Goal: Task Accomplishment & Management: Manage account settings

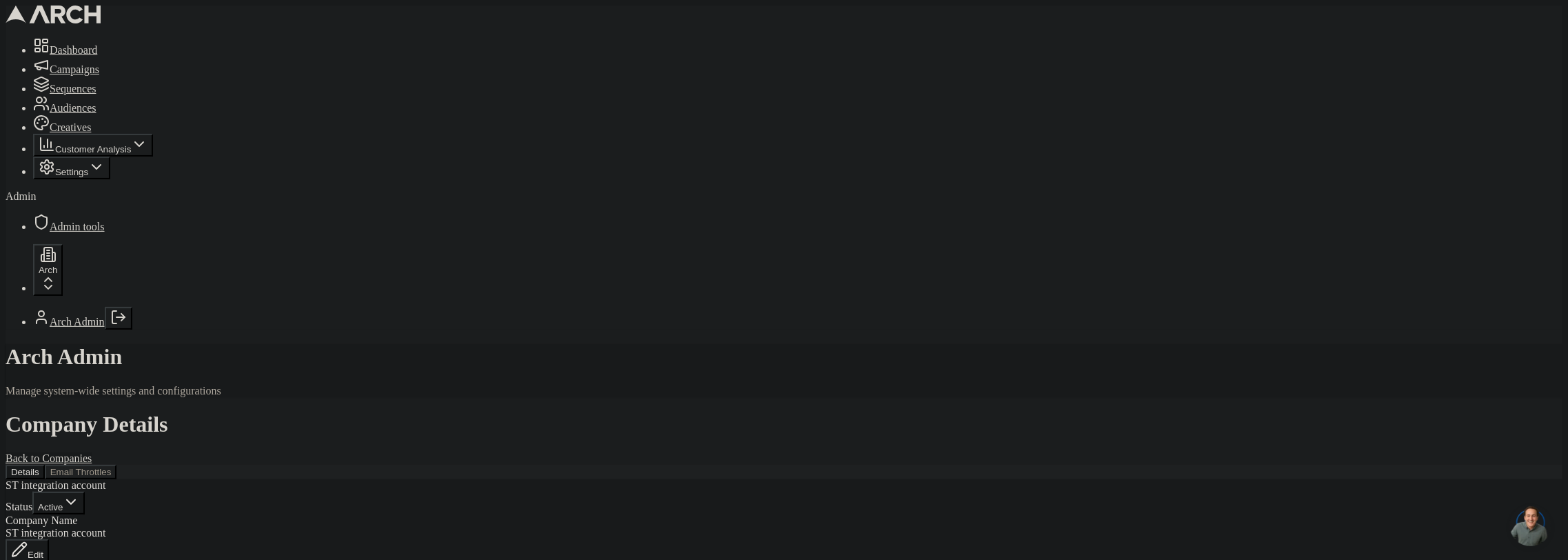
click at [117, 465] on button "Email Throttles" at bounding box center [81, 472] width 72 height 15
click at [83, 504] on button "Add Throttle" at bounding box center [43, 515] width 77 height 23
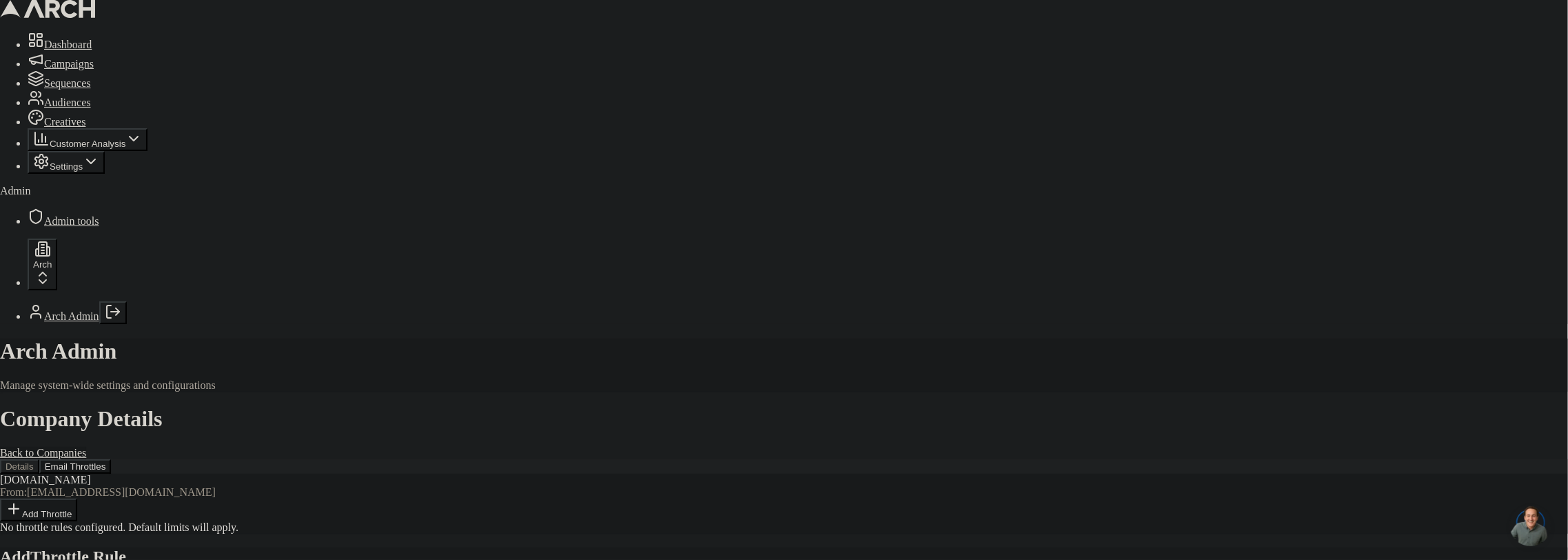
click at [791, 195] on body "Dashboard Campaigns Sequences Audiences Creatives Customer Analysis Settings Ad…" at bounding box center [784, 366] width 1568 height 733
type input "5"
type input "20"
type textarea "Microsoft domain - strict limits during warming"
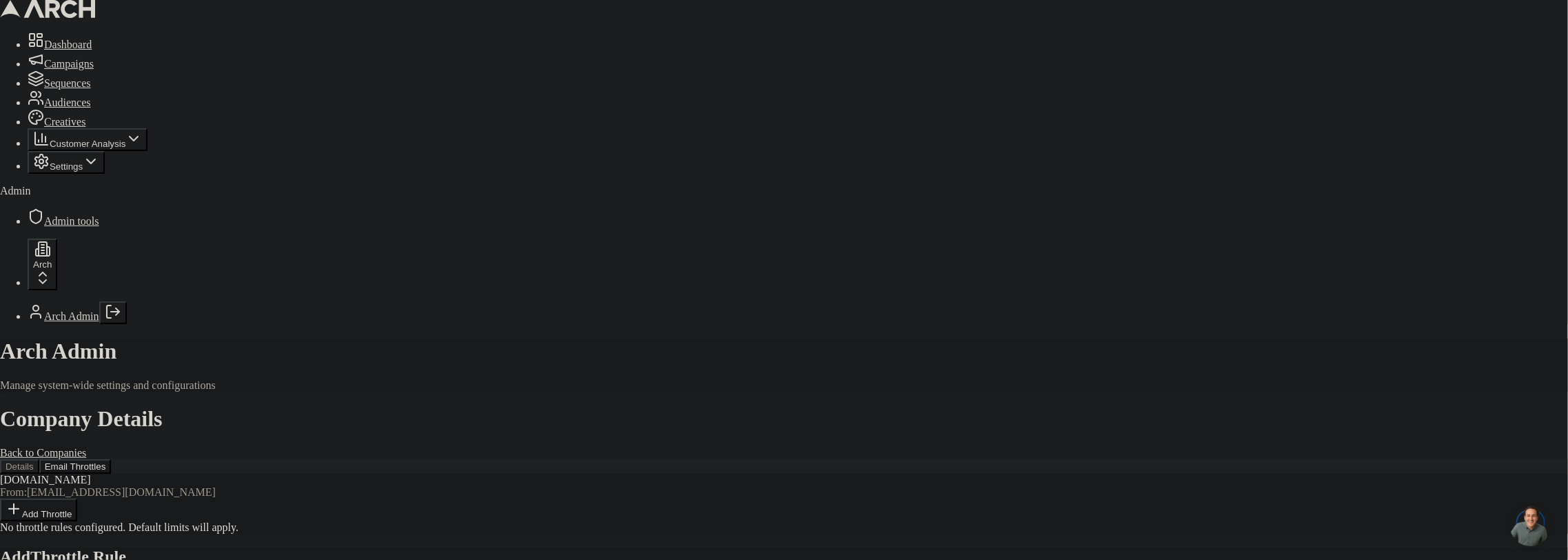
type button "on"
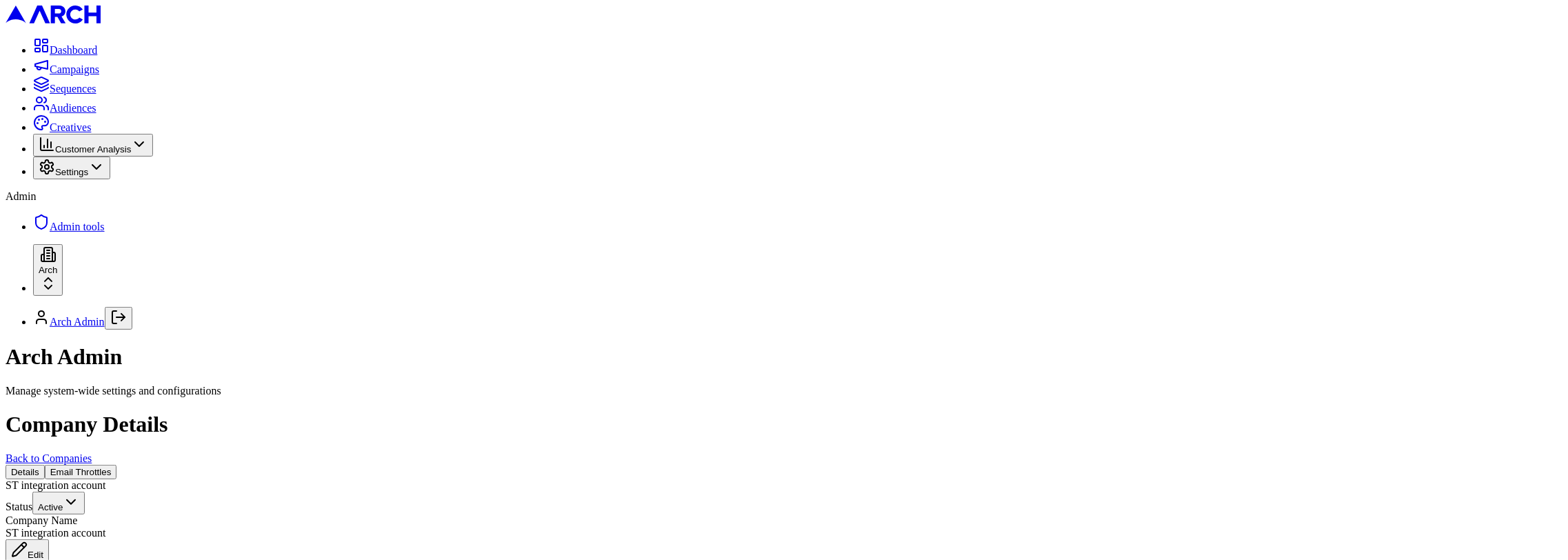
click at [117, 465] on button "Email Throttles" at bounding box center [81, 472] width 72 height 15
click at [83, 504] on button "Add Throttle" at bounding box center [43, 515] width 77 height 23
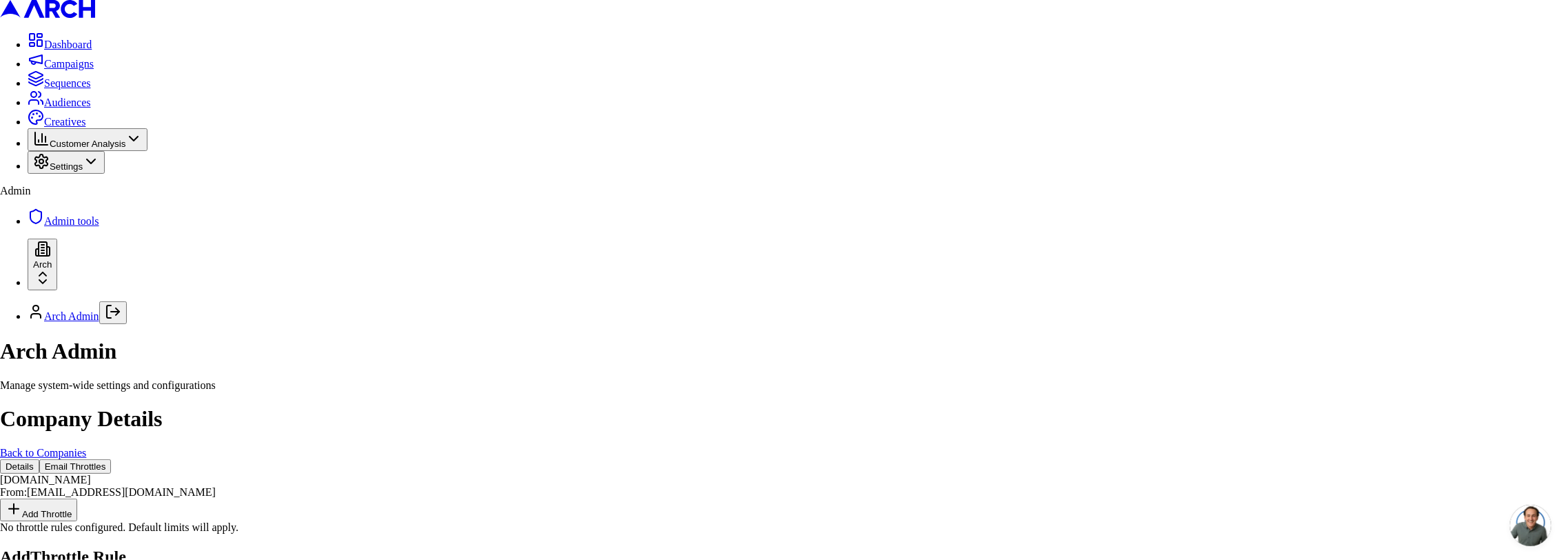
click at [707, 201] on body "Dashboard Campaigns Sequences Audiences Creatives Customer Analysis Settings Ad…" at bounding box center [784, 366] width 1568 height 733
type input "5"
type input "20"
type textarea "Microsoft domain - strict limits during warming"
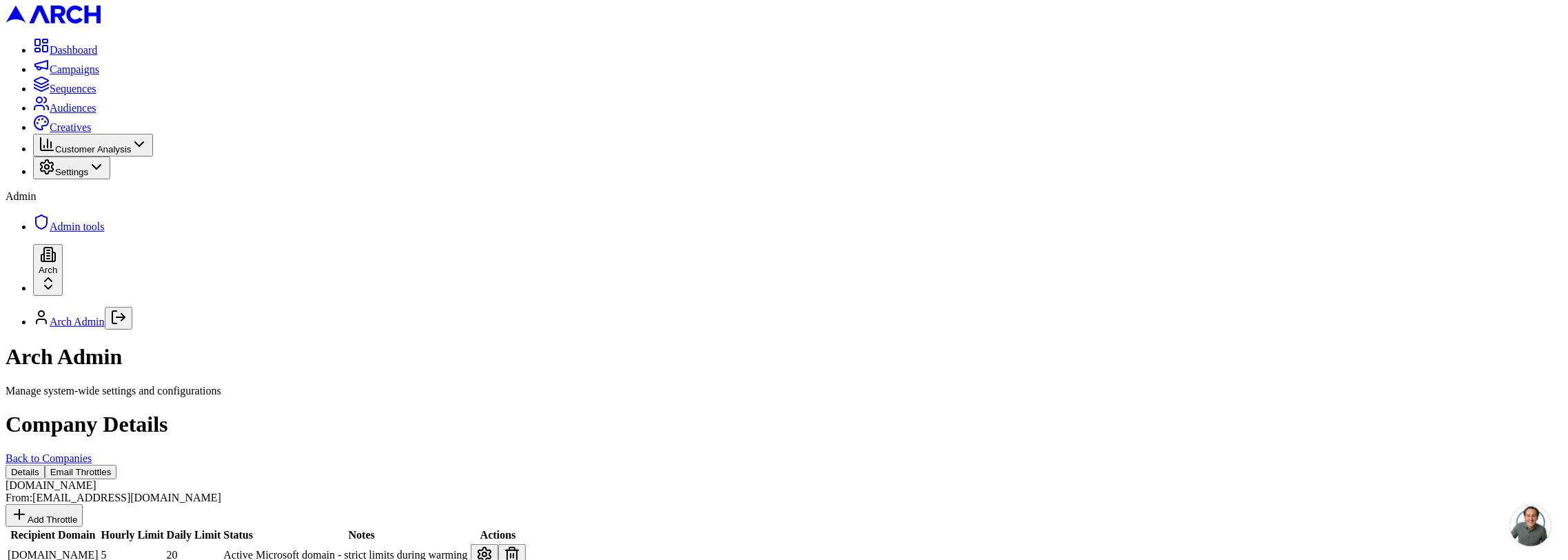
click at [498, 545] on button at bounding box center [484, 556] width 27 height 23
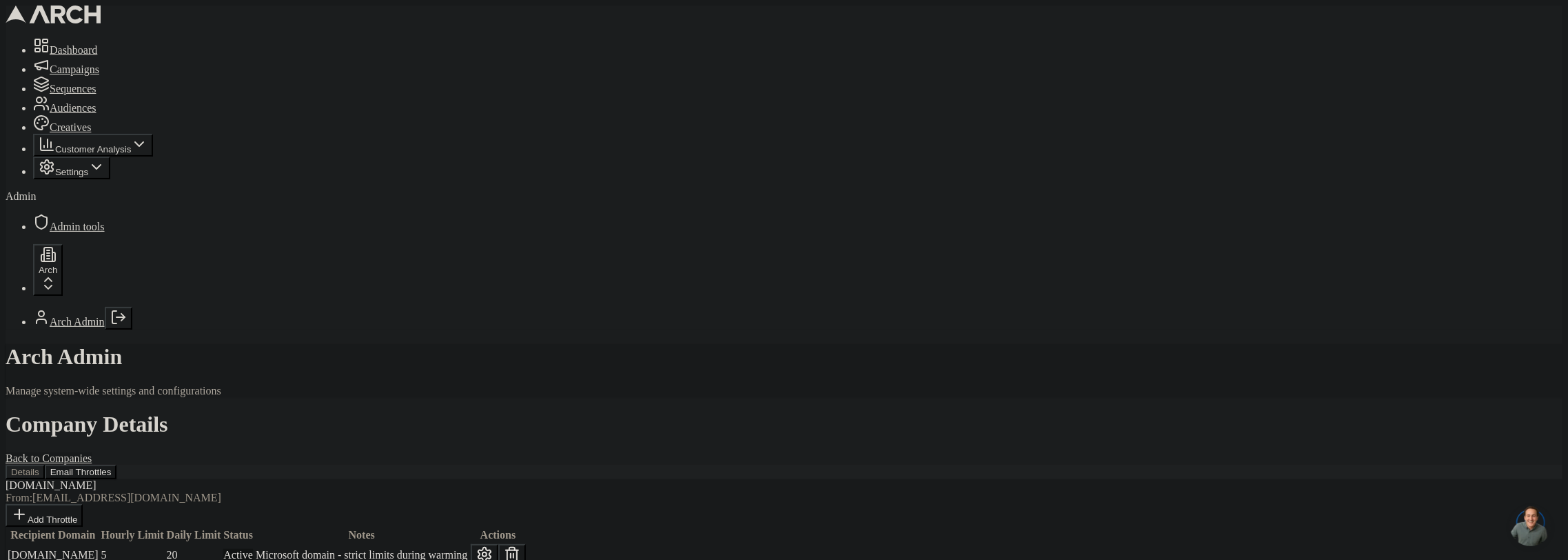
click at [433, 480] on div "getarch.com From: sacha@getarch.com Add Throttle" at bounding box center [784, 503] width 1557 height 48
click at [45, 465] on button "Details" at bounding box center [24, 472] width 39 height 15
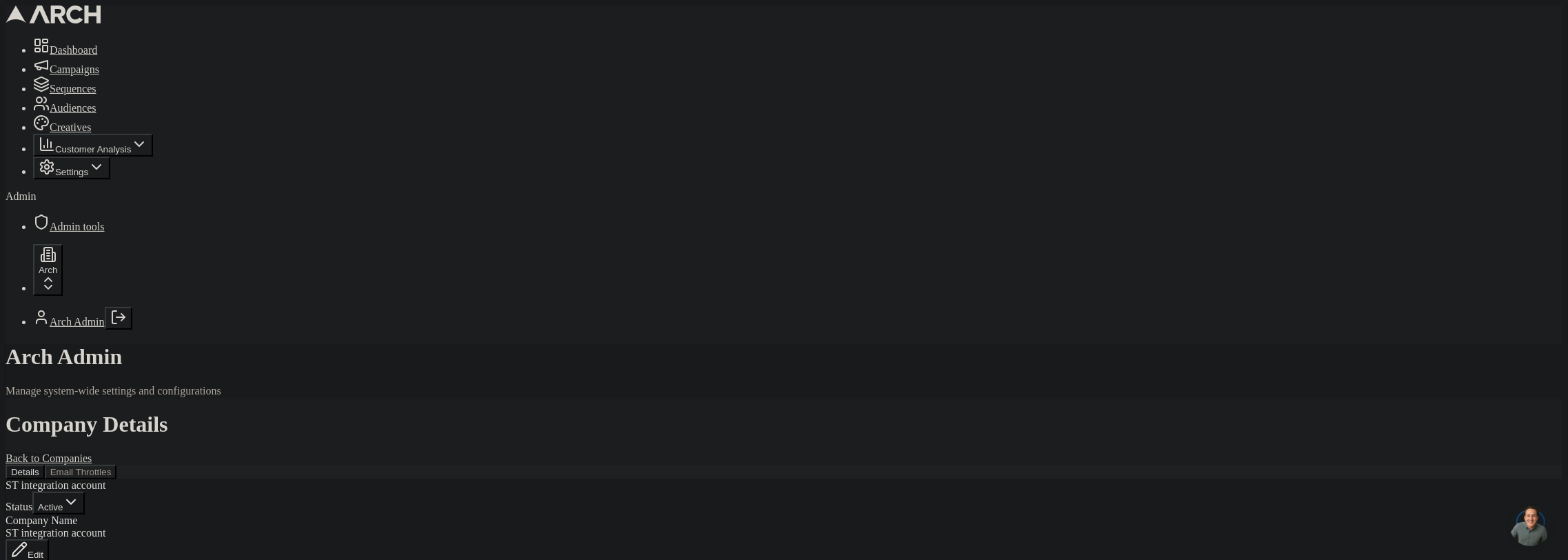
click at [117, 465] on button "Email Throttles" at bounding box center [81, 472] width 72 height 15
